Goal: Task Accomplishment & Management: Use online tool/utility

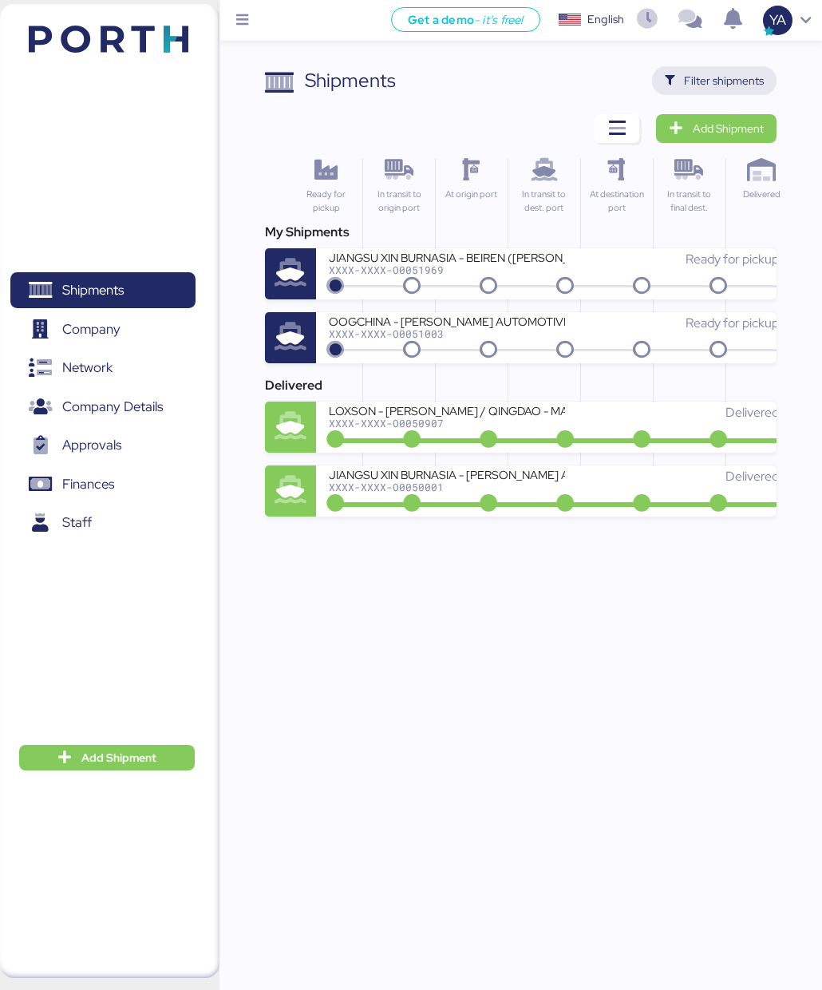
click at [682, 72] on span "Filter shipments" at bounding box center [715, 80] width 100 height 22
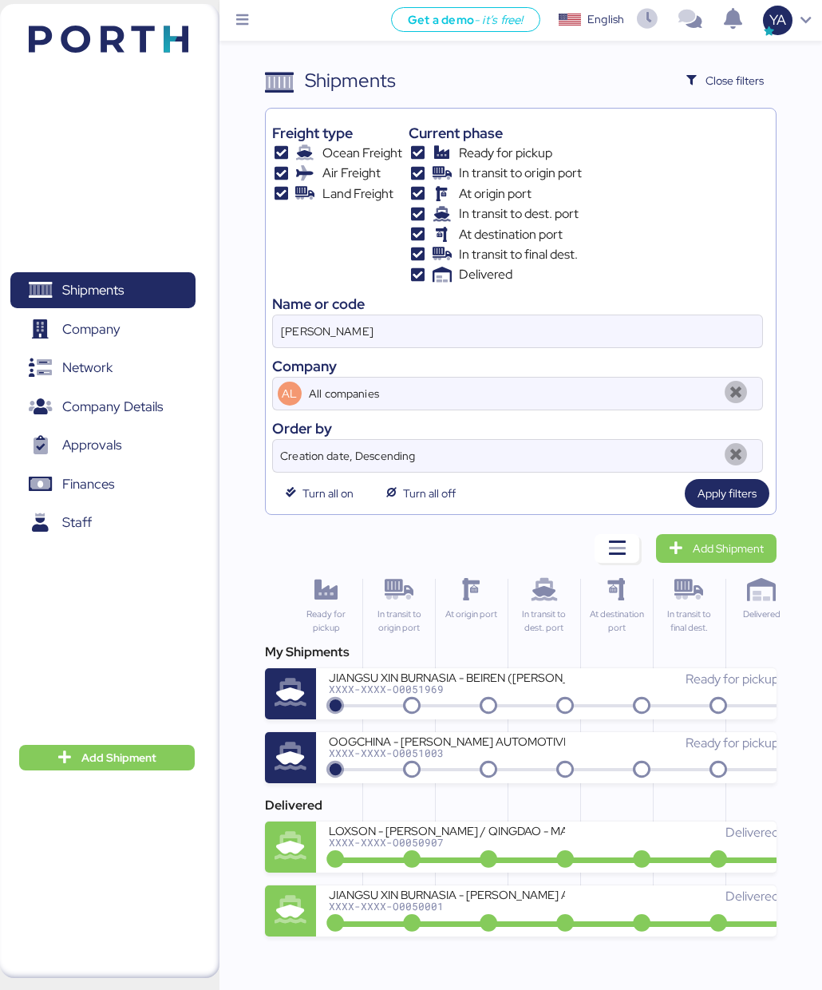
click at [387, 340] on div "[PERSON_NAME]" at bounding box center [518, 331] width 492 height 34
click at [387, 340] on input "[PERSON_NAME]" at bounding box center [518, 331] width 490 height 32
click at [387, 340] on div "[PERSON_NAME]" at bounding box center [518, 331] width 492 height 34
click at [387, 340] on input "[PERSON_NAME]" at bounding box center [518, 331] width 490 height 32
click at [387, 330] on input "[PERSON_NAME]" at bounding box center [518, 331] width 490 height 32
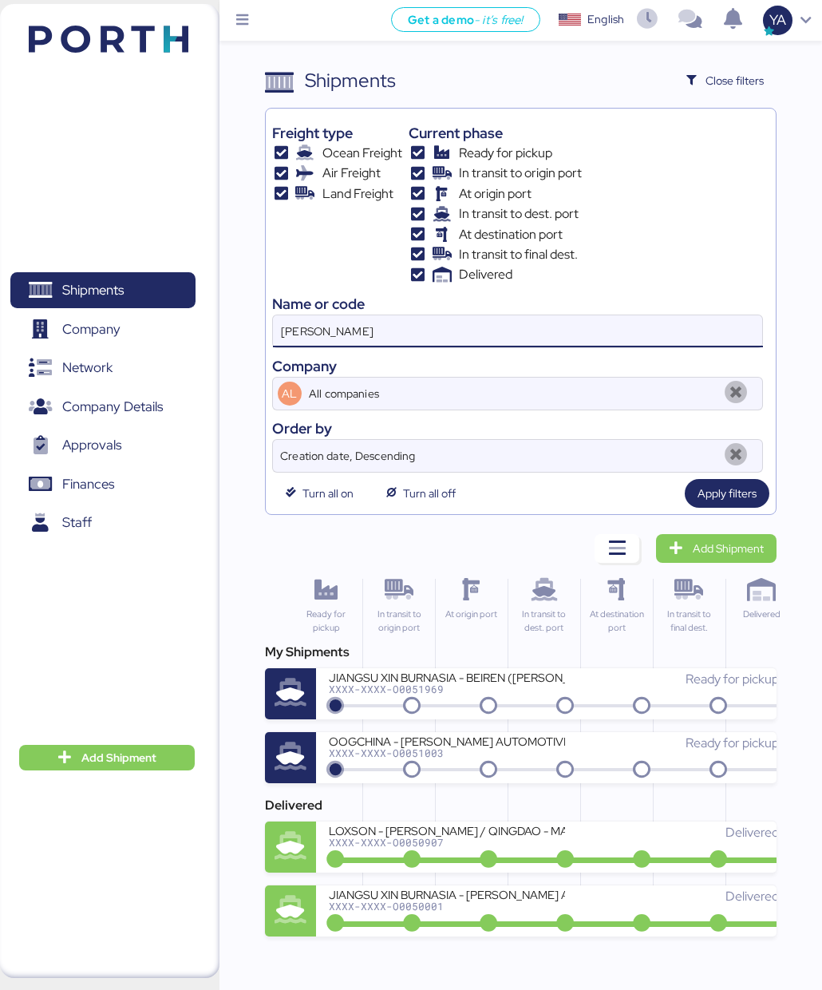
click at [387, 330] on input "[PERSON_NAME]" at bounding box center [518, 331] width 490 height 32
paste input "O0052000"
type input "O0052000"
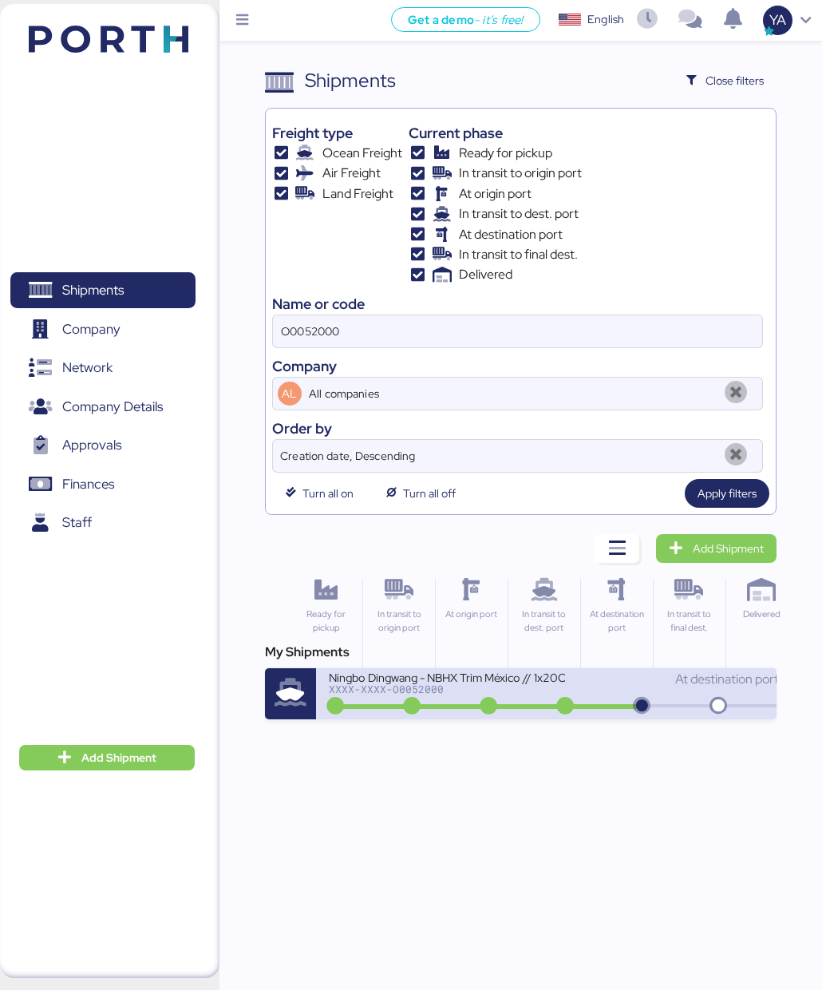
click at [413, 674] on div "Ningbo Dingwang - NBHX Trim México // 1x20OT // Ningbo - Manzanillo // MBL: COS…" at bounding box center [447, 677] width 236 height 14
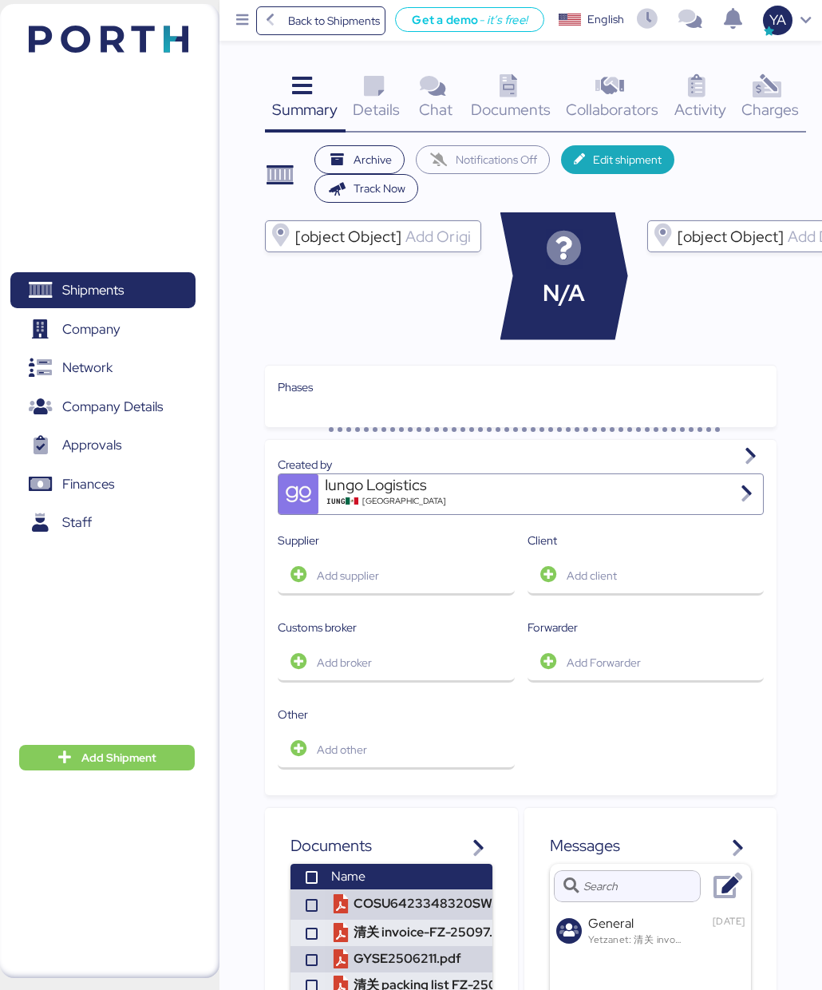
click at [503, 97] on icon at bounding box center [508, 86] width 34 height 23
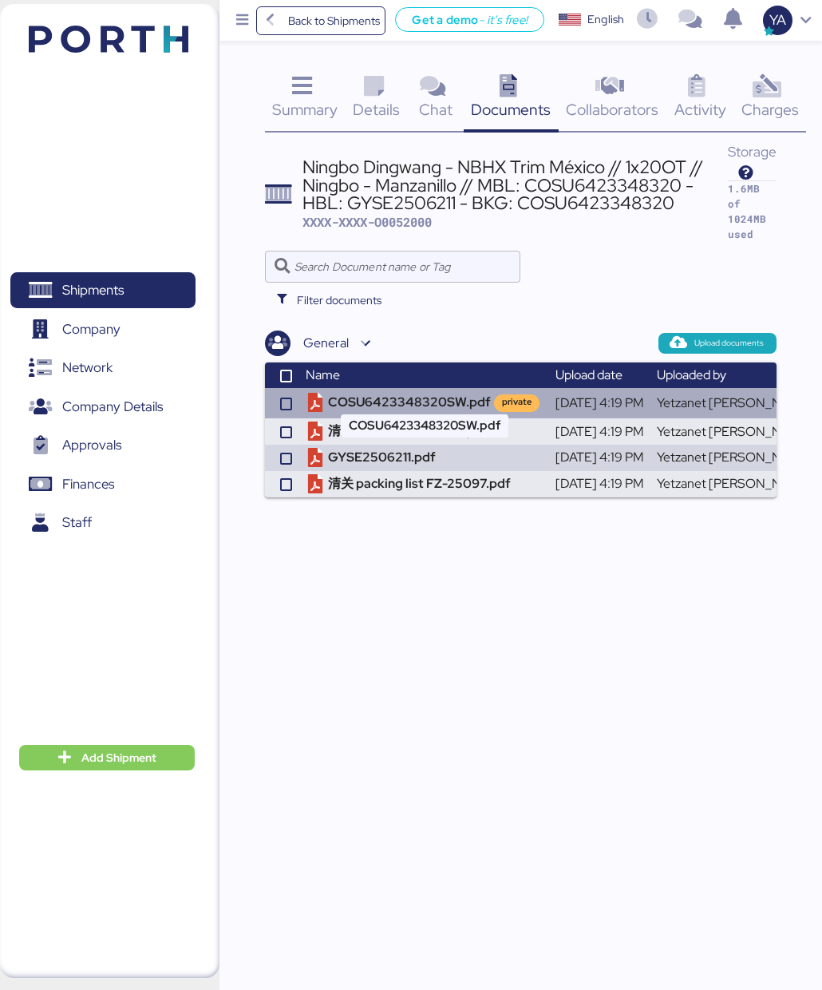
click at [402, 388] on td "COSU6423348320SW.pdf private" at bounding box center [424, 403] width 250 height 30
